Goal: Transaction & Acquisition: Purchase product/service

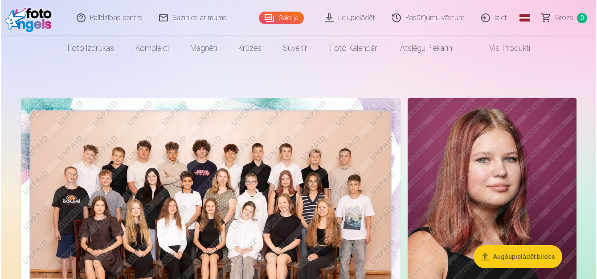
scroll to position [89, 0]
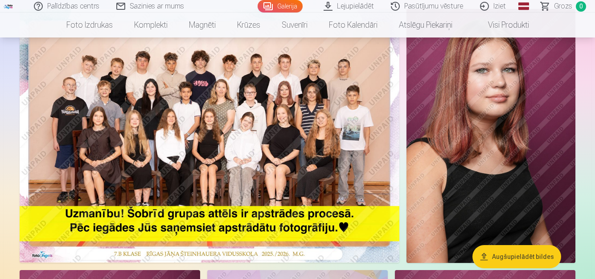
click at [290, 157] on img at bounding box center [210, 135] width 380 height 253
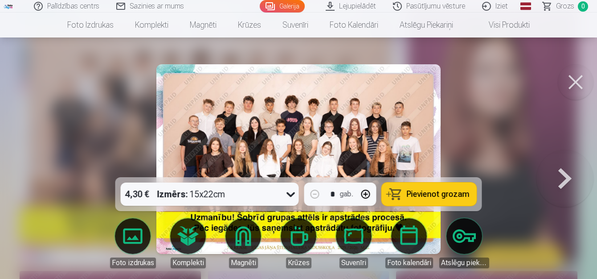
click at [452, 191] on span "Pievienot grozam" at bounding box center [438, 194] width 63 height 8
click at [587, 7] on span "1" at bounding box center [583, 6] width 10 height 10
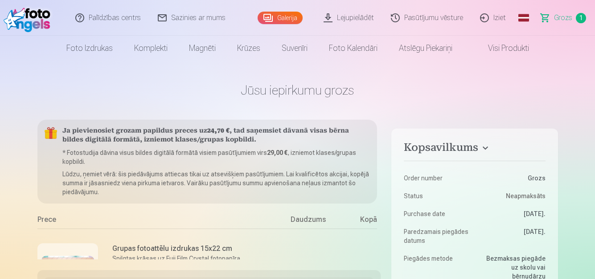
click at [575, 17] on link "Grozs 1" at bounding box center [564, 18] width 62 height 36
click at [580, 18] on span "1" at bounding box center [581, 18] width 10 height 10
click at [567, 22] on span "Grozs" at bounding box center [563, 17] width 18 height 11
click at [582, 20] on span "1" at bounding box center [581, 18] width 10 height 10
click at [562, 20] on span "Grozs" at bounding box center [563, 17] width 18 height 11
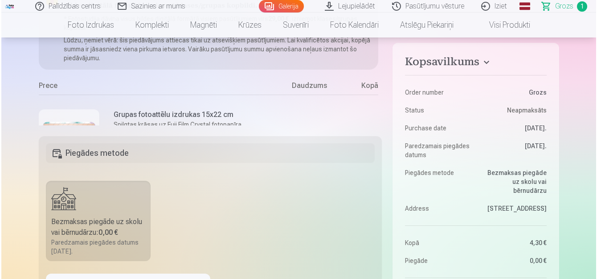
scroll to position [89, 0]
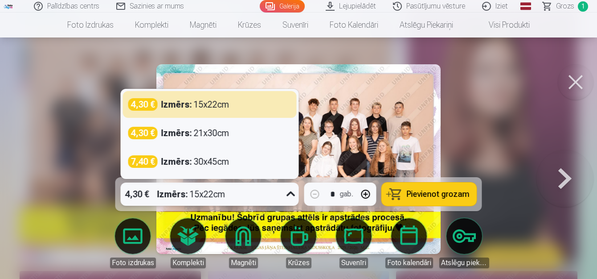
click at [290, 194] on icon at bounding box center [291, 193] width 8 height 5
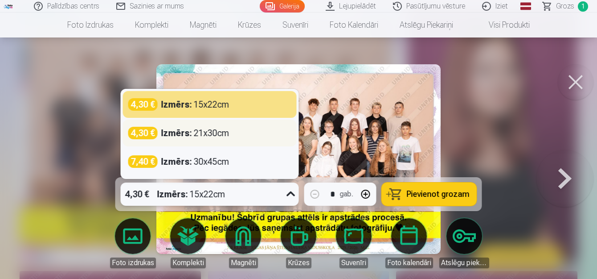
click at [219, 132] on div "Izmērs : 21x30cm" at bounding box center [195, 133] width 68 height 12
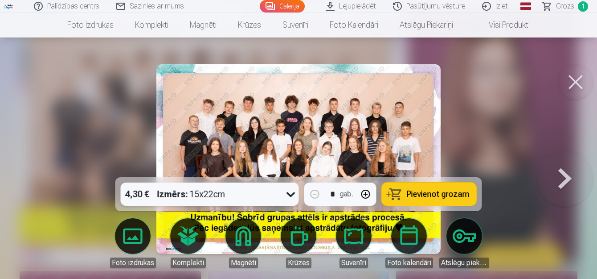
click at [423, 200] on button "Pievienot grozam" at bounding box center [429, 193] width 95 height 23
click at [582, 6] on span "2" at bounding box center [583, 6] width 10 height 10
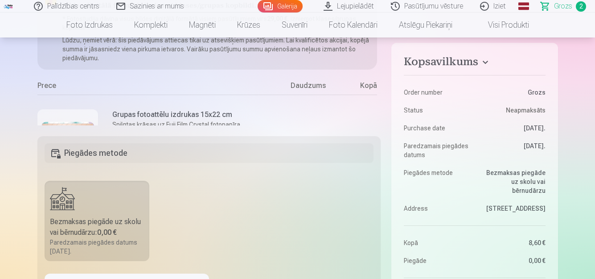
scroll to position [89, 0]
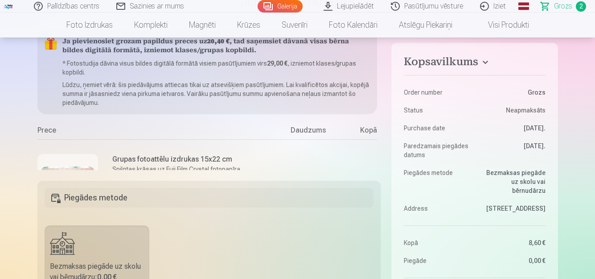
click at [243, 159] on div "Grupas fotoattēlu izdrukas 15x22 cm Spilgtas krāsas uz Fuji Film Crystal fotopa…" at bounding box center [156, 184] width 238 height 90
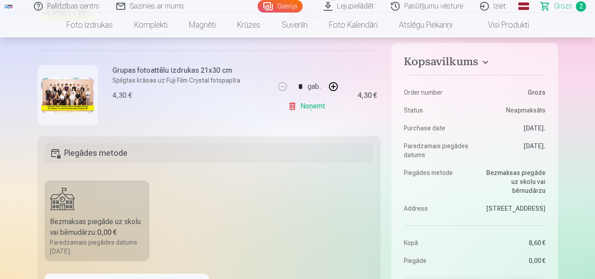
scroll to position [45, 0]
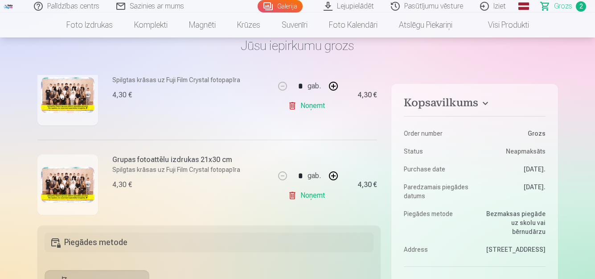
click at [313, 105] on link "Noņemt" at bounding box center [308, 106] width 41 height 18
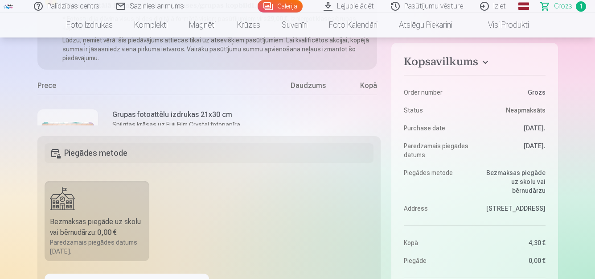
scroll to position [0, 0]
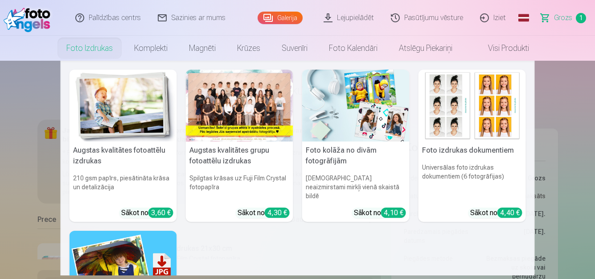
click at [92, 48] on link "Foto izdrukas" at bounding box center [90, 48] width 68 height 25
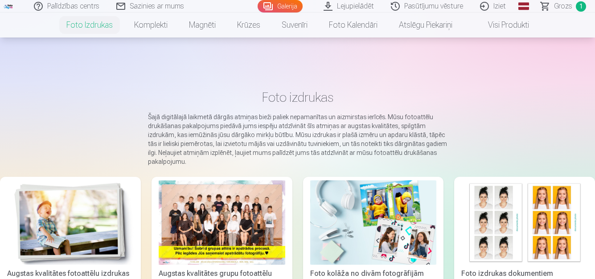
scroll to position [89, 0]
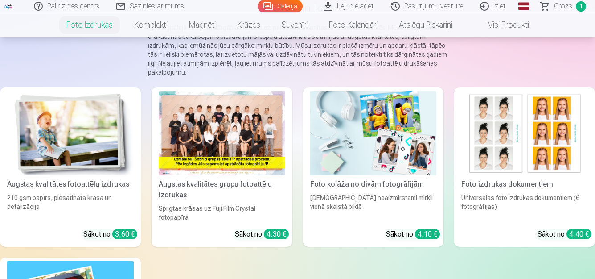
click at [228, 129] on div at bounding box center [222, 133] width 127 height 84
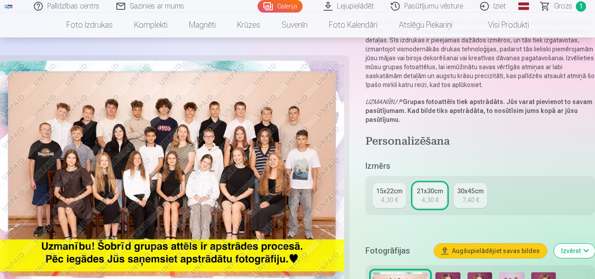
scroll to position [178, 0]
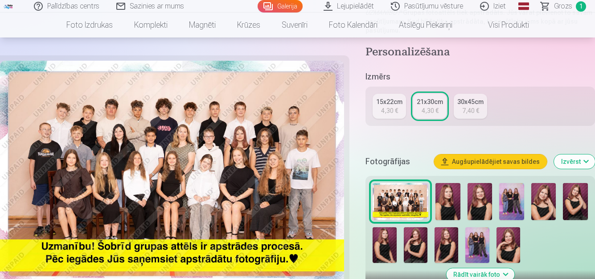
click at [447, 198] on img at bounding box center [447, 201] width 25 height 37
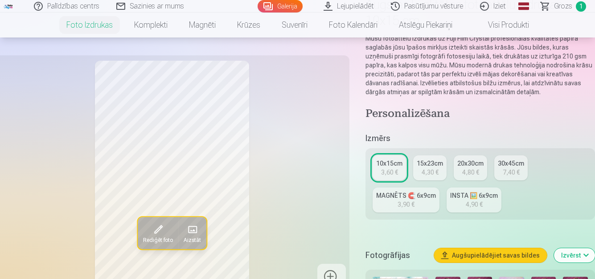
scroll to position [178, 0]
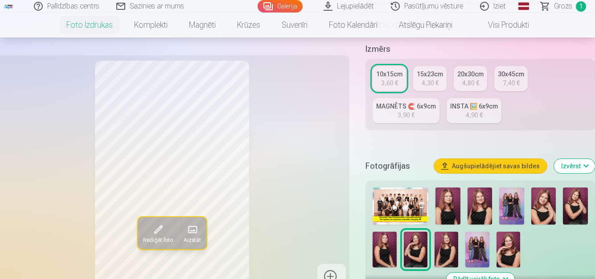
click at [451, 206] on img at bounding box center [447, 205] width 25 height 37
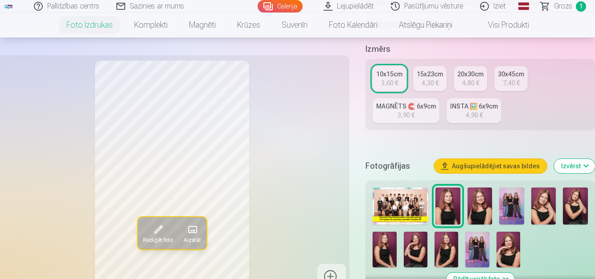
click at [471, 207] on img at bounding box center [480, 205] width 25 height 37
click at [518, 207] on img at bounding box center [511, 205] width 25 height 37
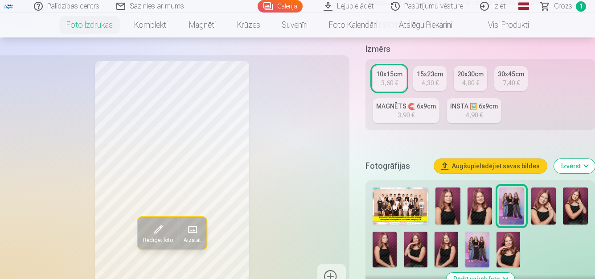
click at [551, 211] on img at bounding box center [543, 205] width 25 height 37
click at [581, 205] on img at bounding box center [575, 205] width 25 height 37
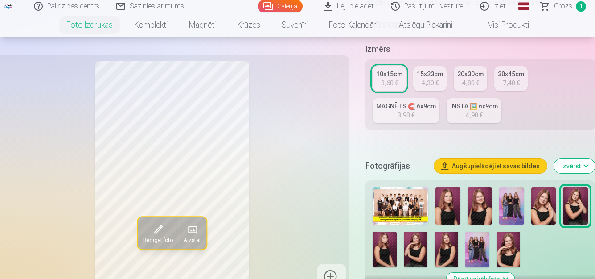
click at [383, 242] on img at bounding box center [385, 249] width 24 height 36
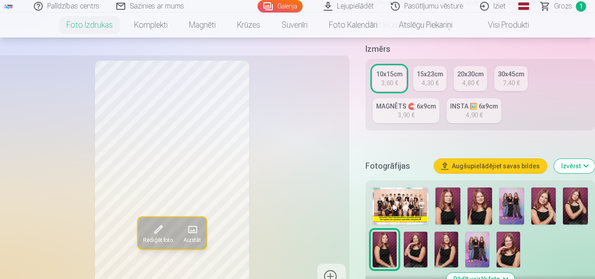
click at [418, 256] on img at bounding box center [416, 249] width 24 height 36
click at [452, 252] on img at bounding box center [447, 249] width 24 height 36
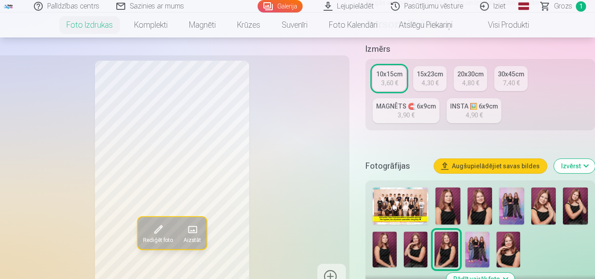
click at [470, 250] on img at bounding box center [477, 249] width 24 height 36
click at [512, 246] on img at bounding box center [509, 249] width 24 height 36
click at [482, 207] on img at bounding box center [480, 205] width 25 height 37
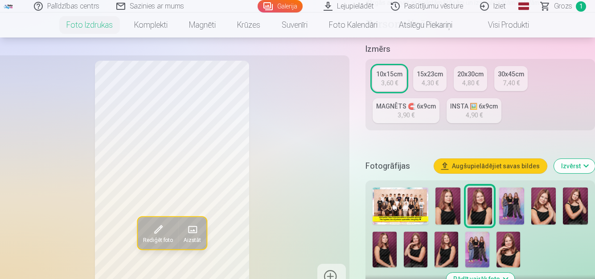
click at [454, 211] on img at bounding box center [447, 205] width 25 height 37
click at [484, 206] on img at bounding box center [480, 205] width 25 height 37
click at [446, 207] on img at bounding box center [447, 205] width 25 height 37
click at [388, 81] on div "3,60 €" at bounding box center [389, 82] width 17 height 9
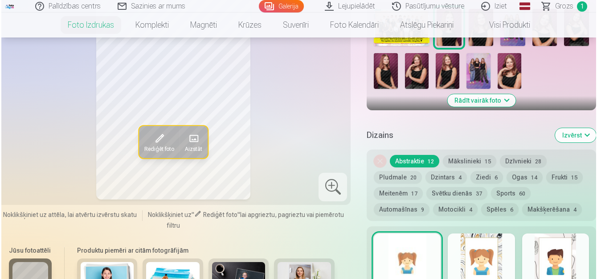
scroll to position [535, 0]
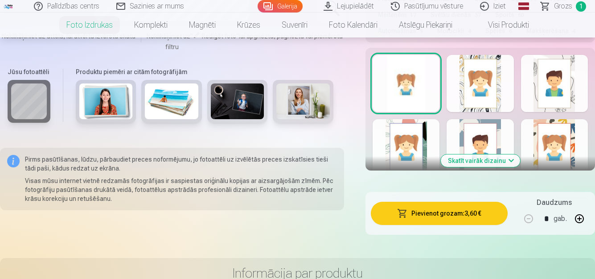
click at [447, 214] on button "Pievienot grozam : 3,60 €" at bounding box center [439, 212] width 137 height 23
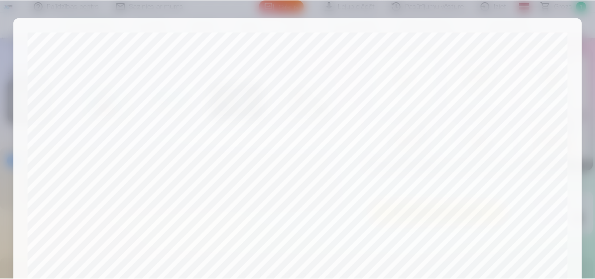
scroll to position [363, 0]
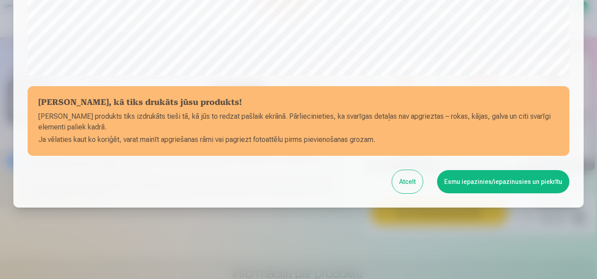
click at [481, 181] on button "Esmu iepazinies/iepazinusies un piekrītu" at bounding box center [503, 181] width 132 height 23
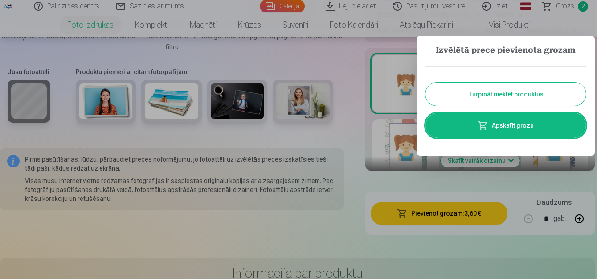
click at [522, 96] on button "Turpināt meklēt produktus" at bounding box center [506, 93] width 160 height 23
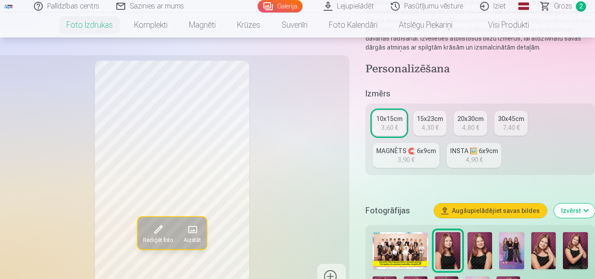
scroll to position [223, 0]
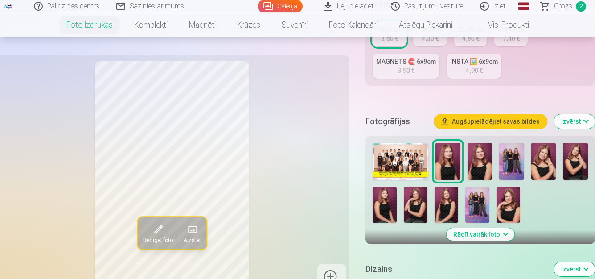
click at [508, 152] on img at bounding box center [511, 161] width 25 height 37
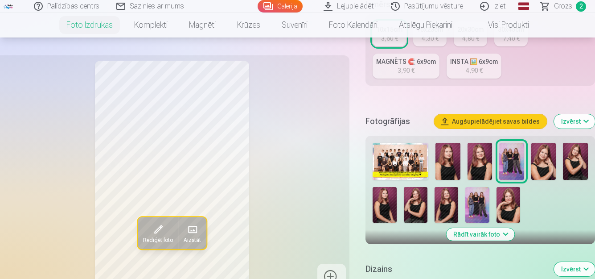
click at [450, 172] on img at bounding box center [447, 161] width 25 height 37
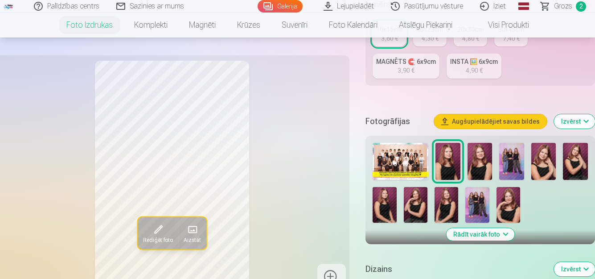
click at [477, 165] on img at bounding box center [480, 161] width 25 height 37
click at [511, 159] on img at bounding box center [511, 161] width 25 height 37
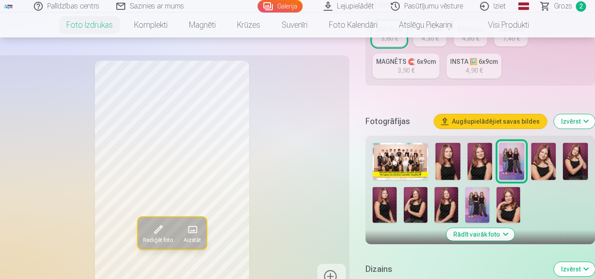
click at [546, 160] on img at bounding box center [543, 161] width 25 height 37
click at [579, 159] on img at bounding box center [575, 161] width 25 height 37
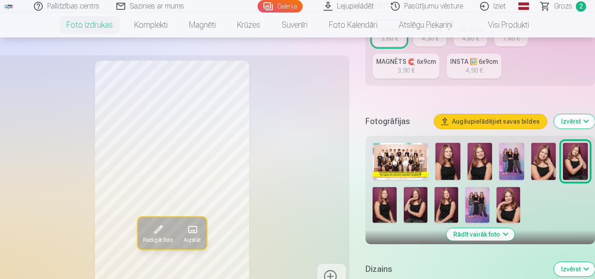
click at [383, 208] on img at bounding box center [385, 205] width 24 height 36
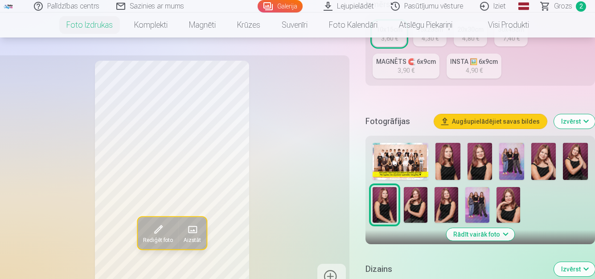
click at [413, 209] on img at bounding box center [416, 205] width 24 height 36
click at [444, 211] on img at bounding box center [447, 205] width 24 height 36
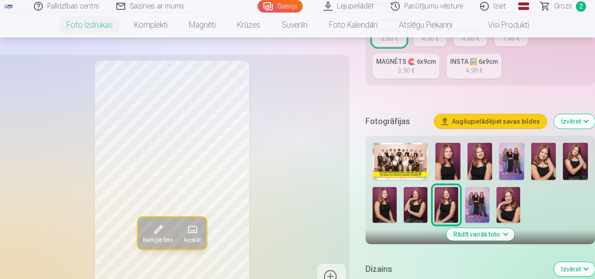
click at [481, 208] on img at bounding box center [477, 205] width 24 height 36
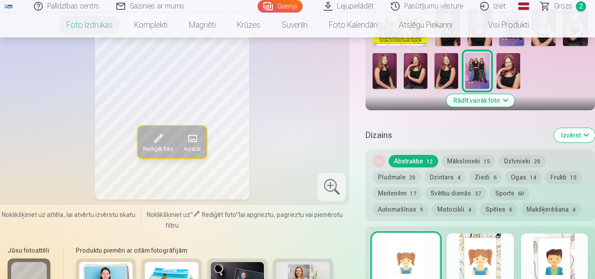
scroll to position [178, 0]
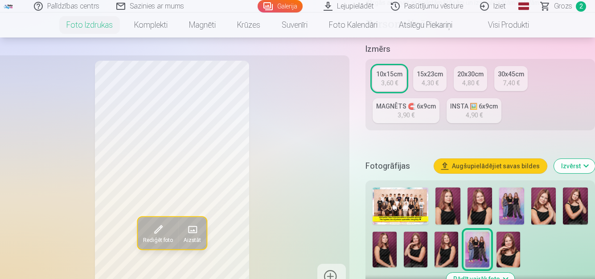
click at [393, 82] on div "3,60 €" at bounding box center [389, 82] width 17 height 9
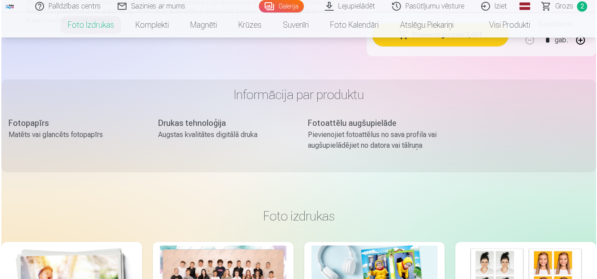
scroll to position [624, 0]
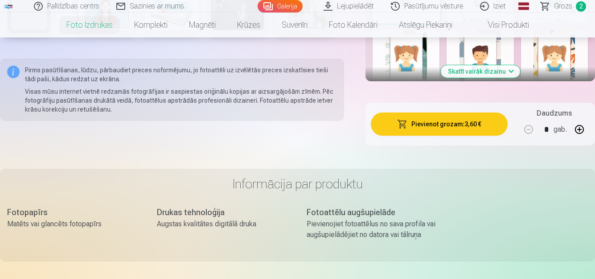
click at [439, 123] on button "Pievienot grozam : 3,60 €" at bounding box center [439, 123] width 137 height 23
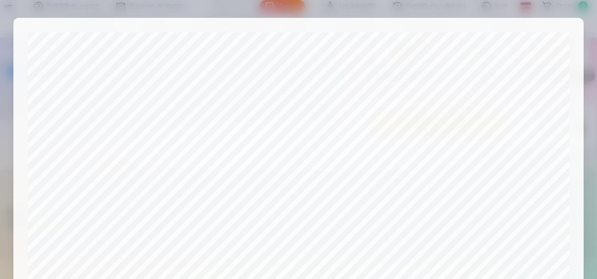
scroll to position [363, 0]
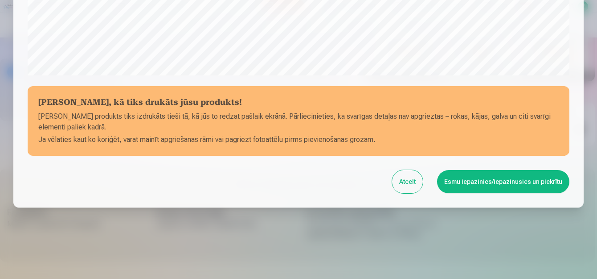
click at [499, 181] on button "Esmu iepazinies/iepazinusies un piekrītu" at bounding box center [503, 181] width 132 height 23
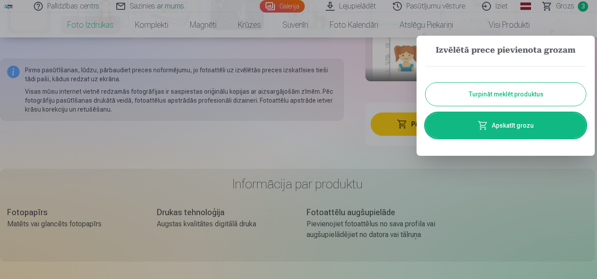
click at [522, 125] on link "Apskatīt grozu" at bounding box center [506, 125] width 160 height 25
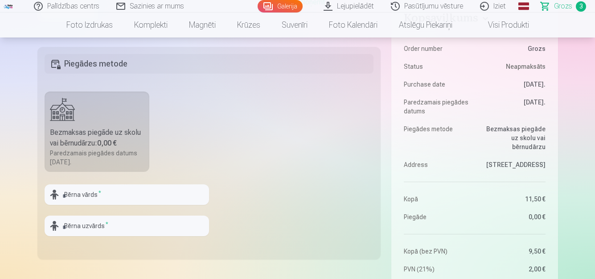
scroll to position [267, 0]
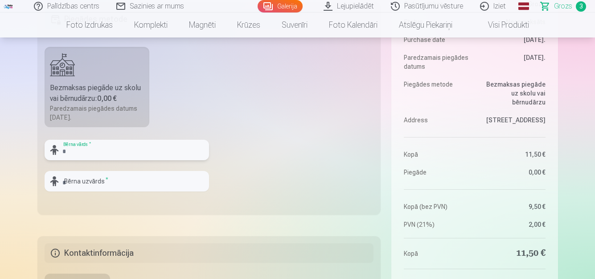
click at [119, 153] on input "text" at bounding box center [127, 150] width 164 height 21
type input "*****"
click at [111, 184] on input "text" at bounding box center [127, 181] width 164 height 21
type input "******"
click at [317, 192] on fieldset "Piegādes metode Bezmaksas piegāde uz skolu vai bērnudārzu : 0,00 € Paredzamais …" at bounding box center [209, 108] width 344 height 212
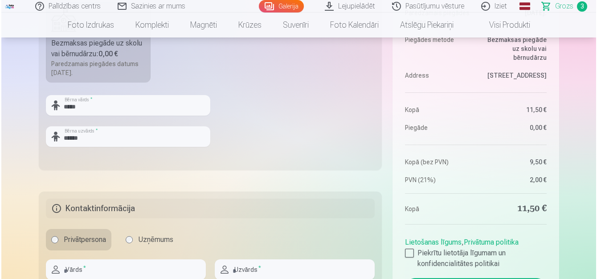
scroll to position [401, 0]
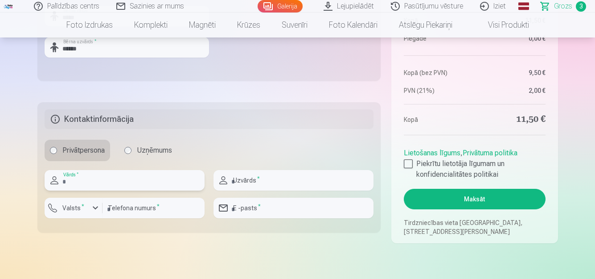
click at [118, 184] on input "text" at bounding box center [125, 180] width 160 height 21
type input "*****"
type input "******"
type input "********"
type input "**********"
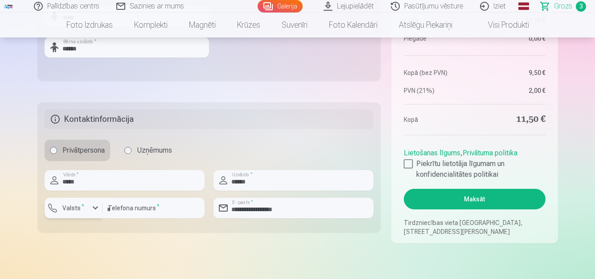
click at [82, 206] on sup "*" at bounding box center [83, 206] width 3 height 6
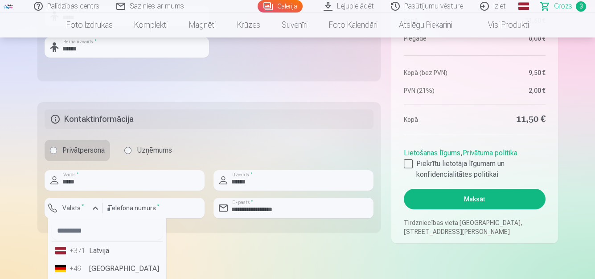
click at [103, 251] on li "+371 Latvija" at bounding box center [107, 251] width 111 height 18
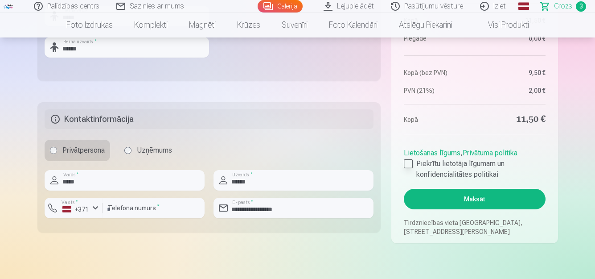
click at [411, 161] on div at bounding box center [408, 163] width 9 height 9
click at [488, 204] on button "Maksāt" at bounding box center [474, 199] width 141 height 21
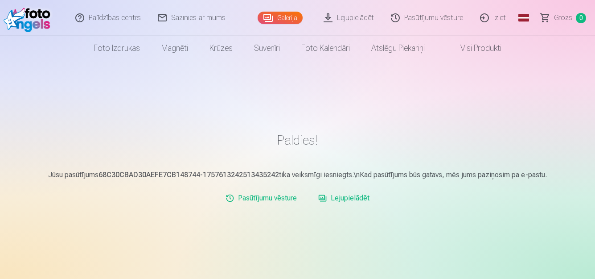
click at [504, 19] on link "Iziet" at bounding box center [493, 18] width 43 height 36
